Goal: Information Seeking & Learning: Learn about a topic

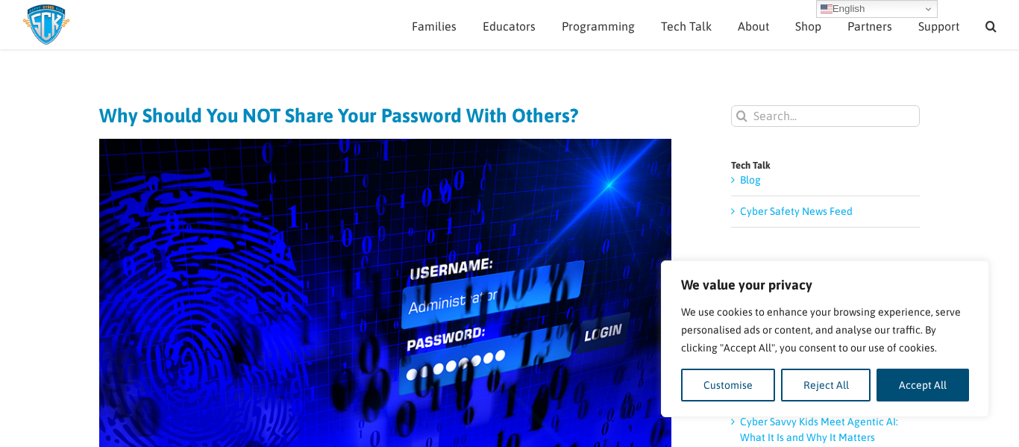
scroll to position [54, 0]
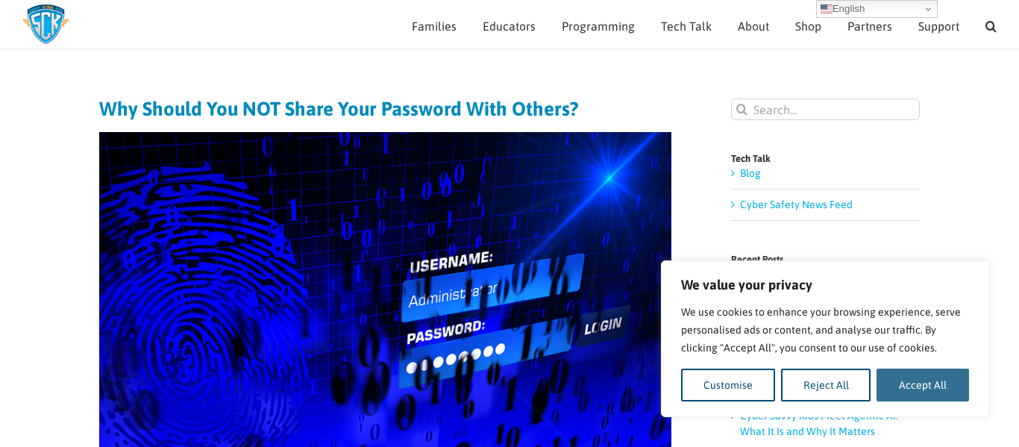
click at [920, 393] on button "Accept All" at bounding box center [923, 385] width 93 height 33
checkbox input "true"
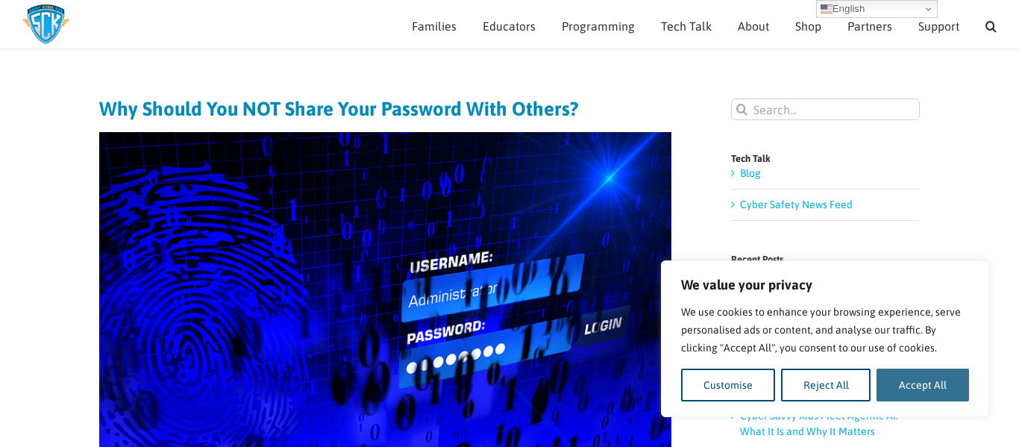
checkbox input "true"
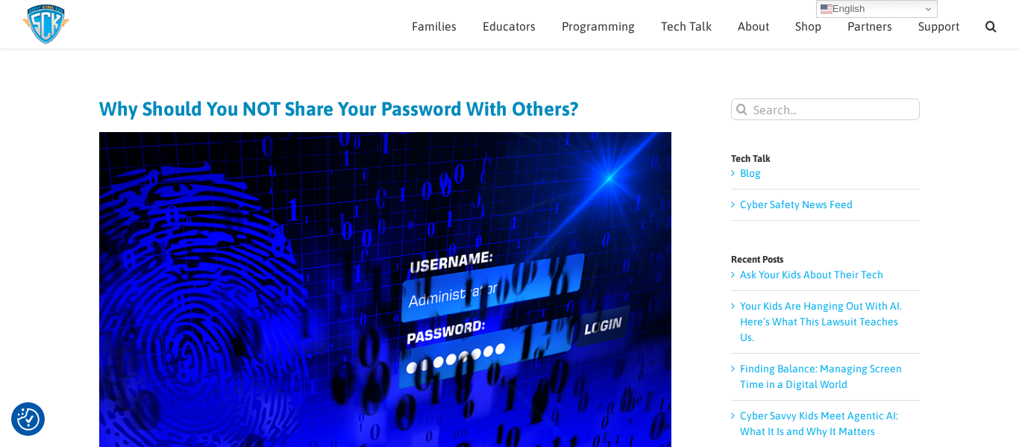
scroll to position [0, 0]
click at [784, 410] on link "Cyber Savvy Kids Meet Agentic AI: What It Is and Why It Matters" at bounding box center [819, 424] width 158 height 28
